Goal: Entertainment & Leisure: Consume media (video, audio)

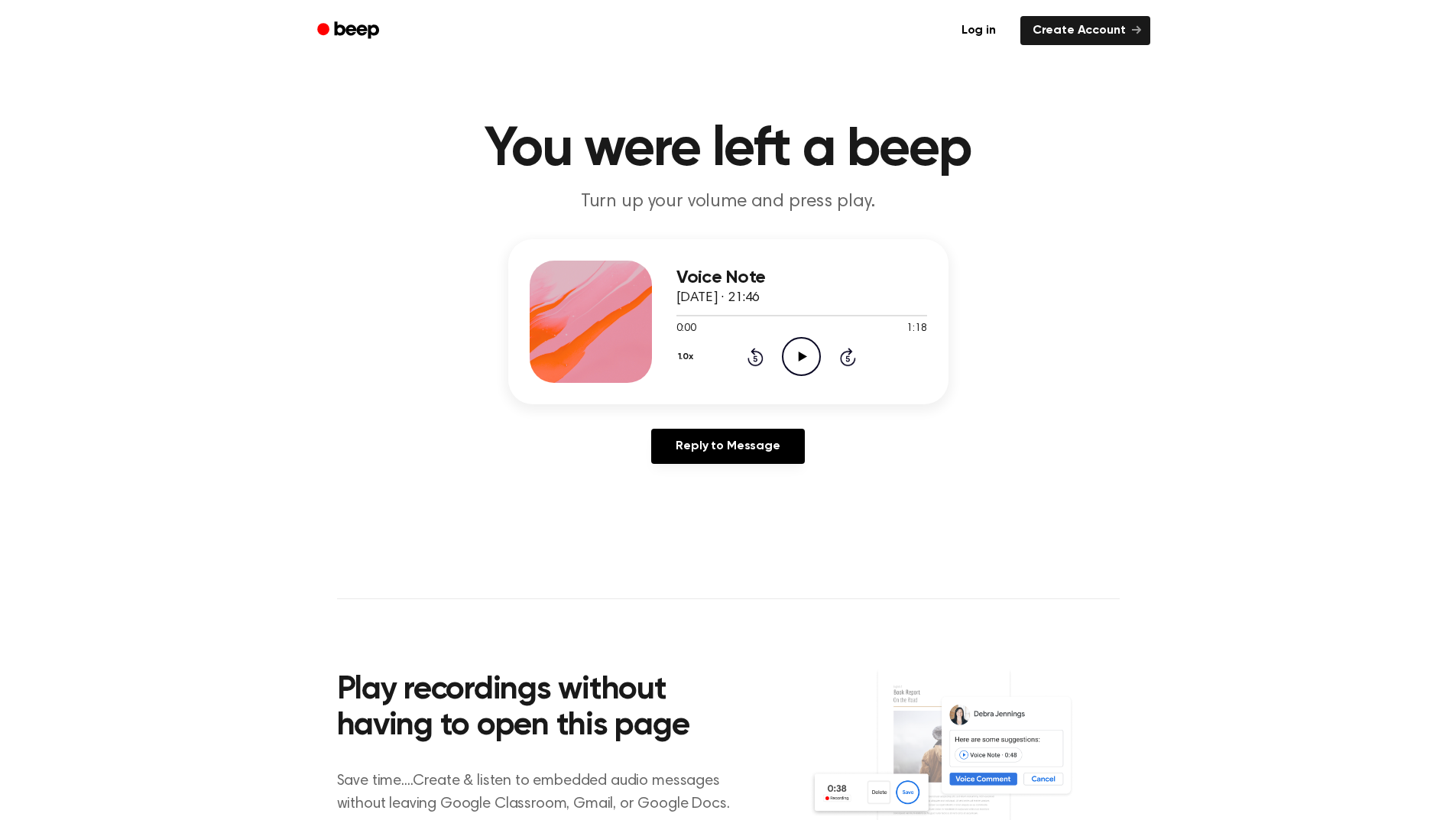
click at [810, 358] on icon "Play Audio" at bounding box center [801, 356] width 39 height 39
drag, startPoint x: 1195, startPoint y: 320, endPoint x: 1166, endPoint y: 325, distance: 29.4
click at [1195, 320] on div "Voice Note [DATE] · 21:46 0:10 1:18 Your browser does not support the [object O…" at bounding box center [728, 357] width 1419 height 237
click at [850, 362] on icon "Skip 5 seconds" at bounding box center [847, 357] width 17 height 20
click at [850, 359] on icon "Skip 5 seconds" at bounding box center [847, 357] width 17 height 20
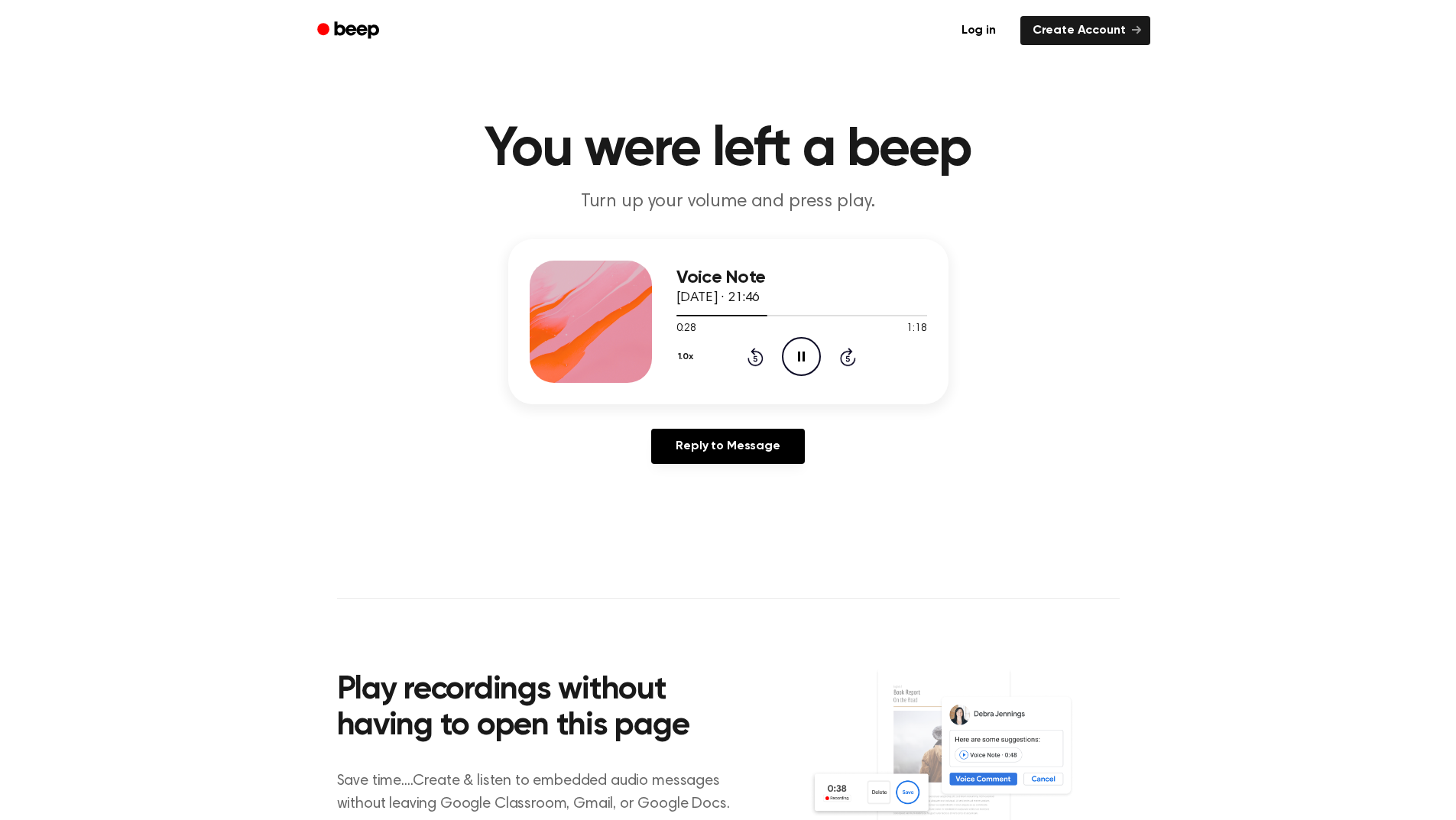
click at [850, 359] on icon "Skip 5 seconds" at bounding box center [847, 357] width 17 height 20
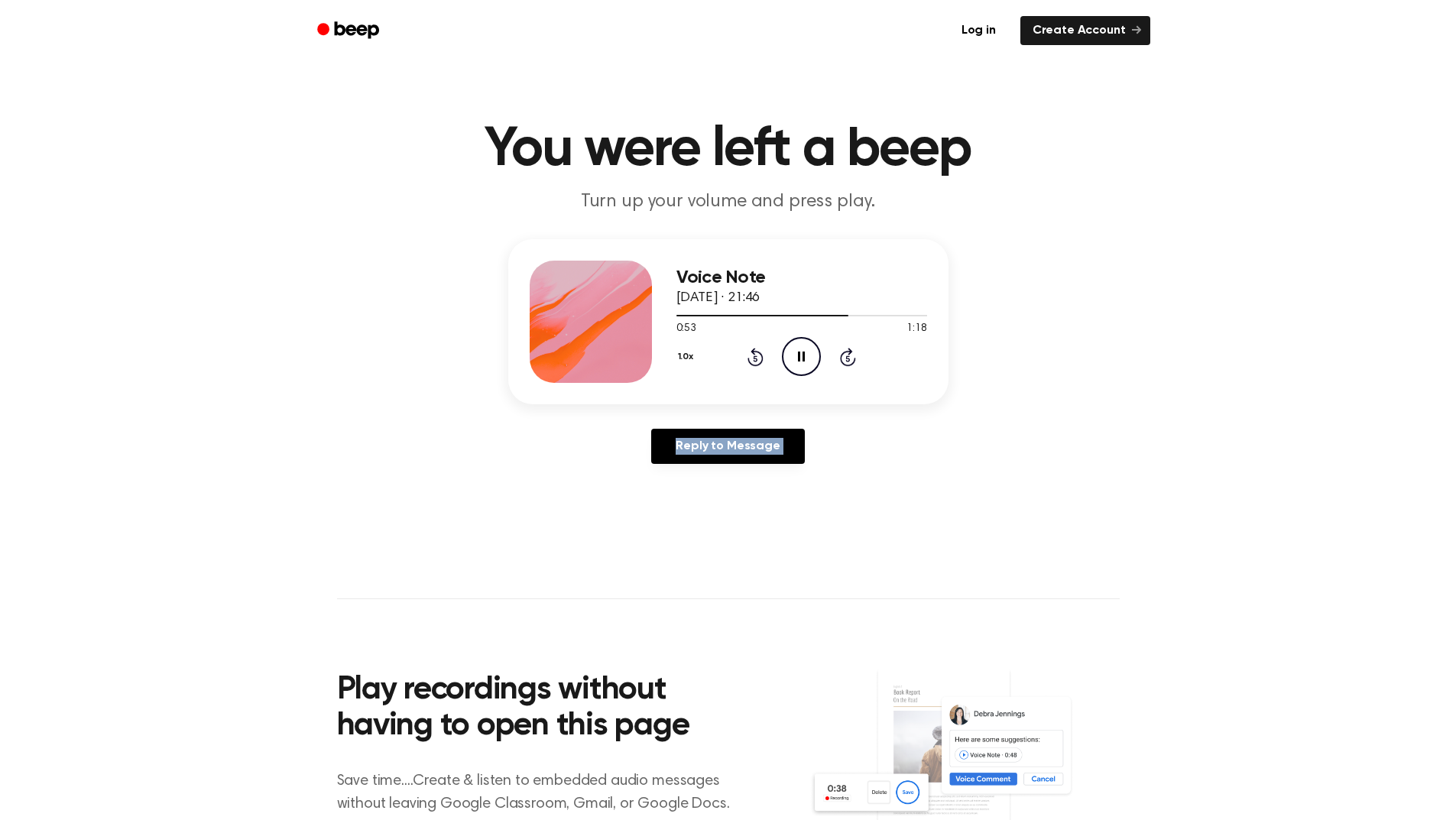
click at [850, 359] on icon "Skip 5 seconds" at bounding box center [847, 357] width 17 height 20
click at [850, 355] on icon "Skip 5 seconds" at bounding box center [847, 357] width 17 height 20
